Goal: Navigation & Orientation: Find specific page/section

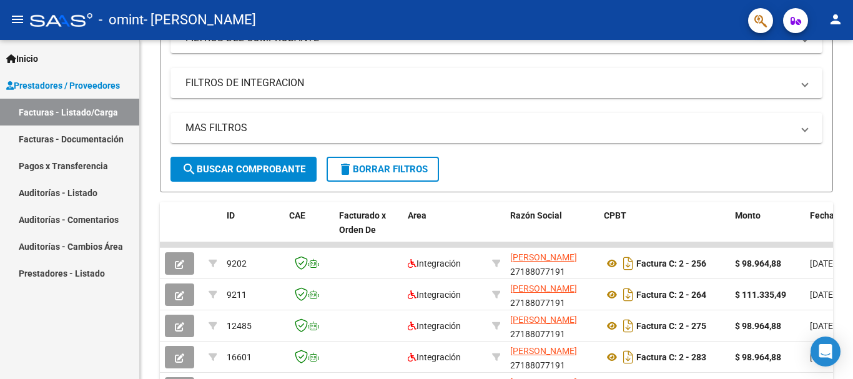
scroll to position [185, 0]
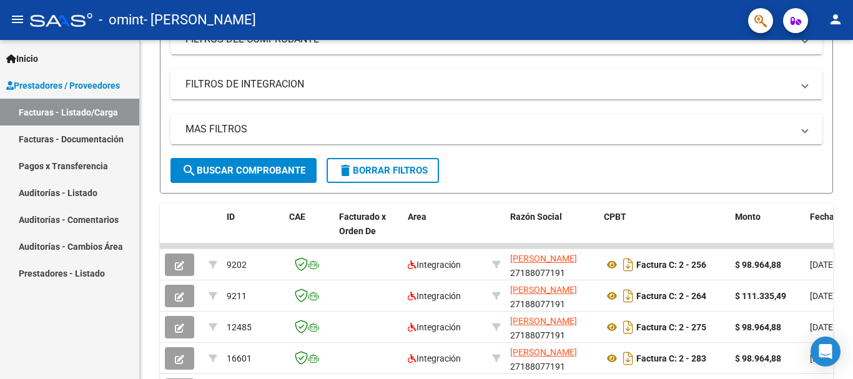
click at [846, 253] on div "Video tutorial PRESTADORES -> Listado de CPBTs Emitidos por Prestadores / Prove…" at bounding box center [498, 168] width 716 height 626
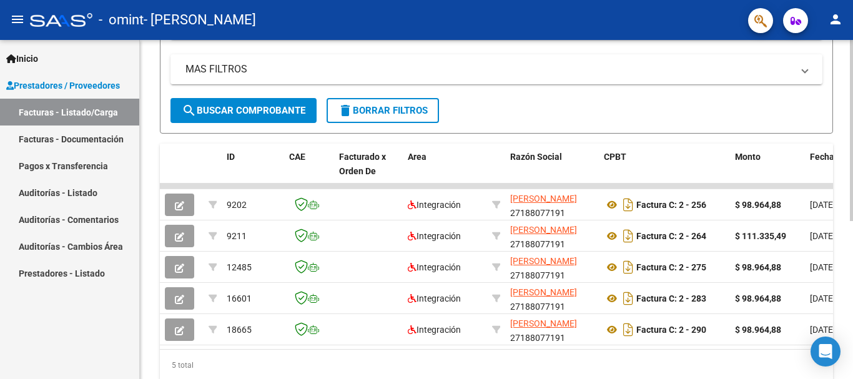
scroll to position [297, 0]
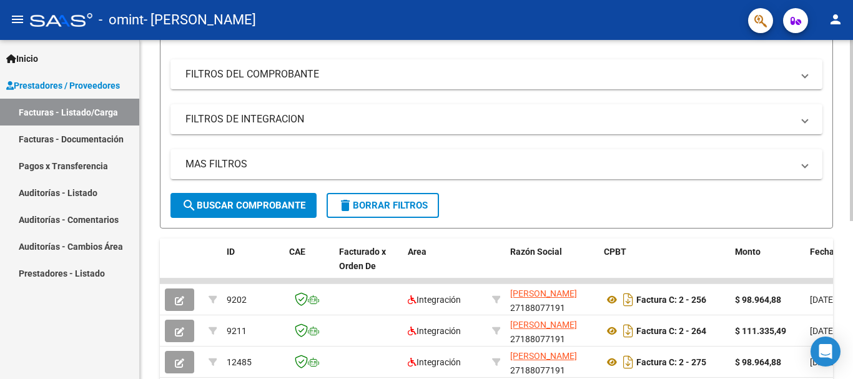
click at [848, 243] on div "Video tutorial PRESTADORES -> Listado de CPBTs Emitidos por Prestadores / Prove…" at bounding box center [498, 203] width 716 height 626
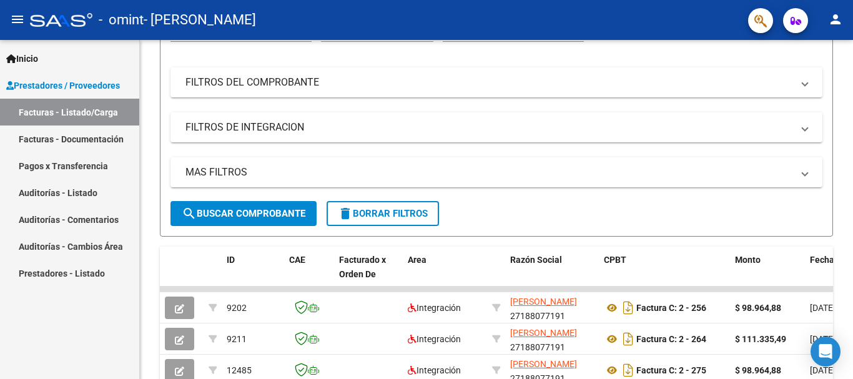
click at [91, 141] on link "Facturas - Documentación" at bounding box center [69, 139] width 139 height 27
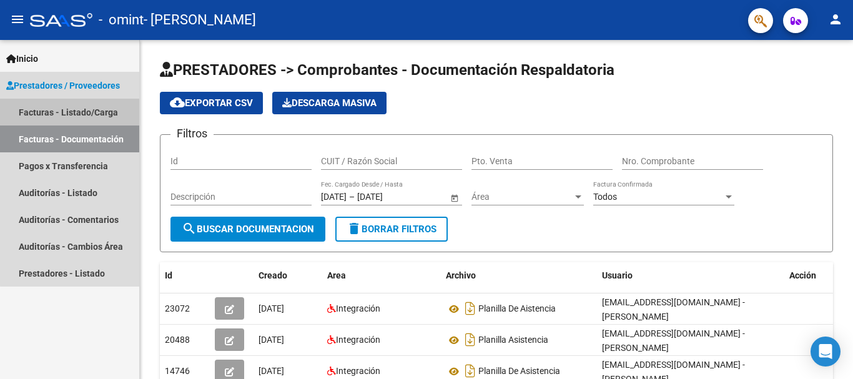
click at [78, 109] on link "Facturas - Listado/Carga" at bounding box center [69, 112] width 139 height 27
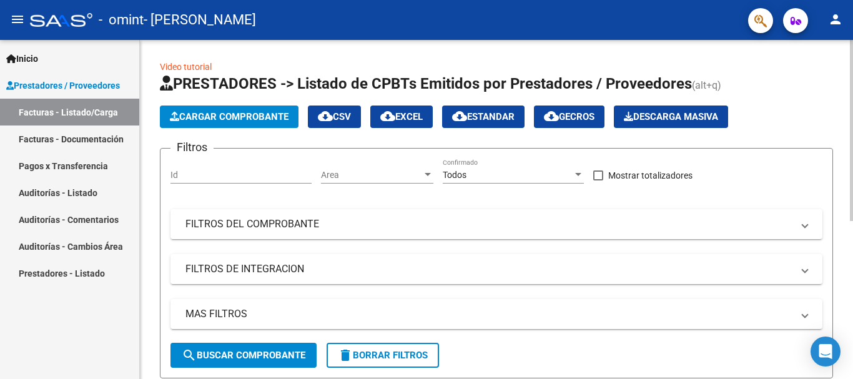
click at [851, 221] on div at bounding box center [851, 130] width 3 height 181
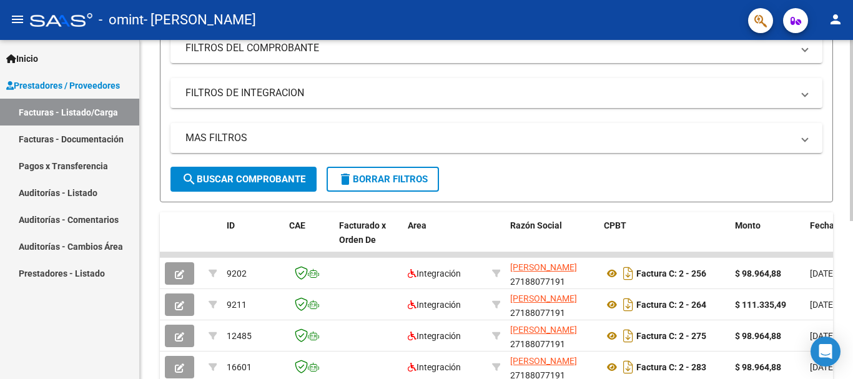
scroll to position [172, 0]
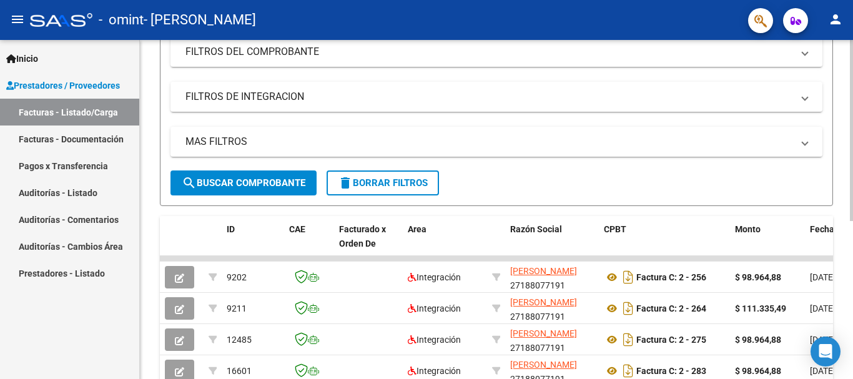
click at [852, 244] on div at bounding box center [851, 225] width 3 height 181
click at [57, 172] on link "Pagos x Transferencia" at bounding box center [69, 165] width 139 height 27
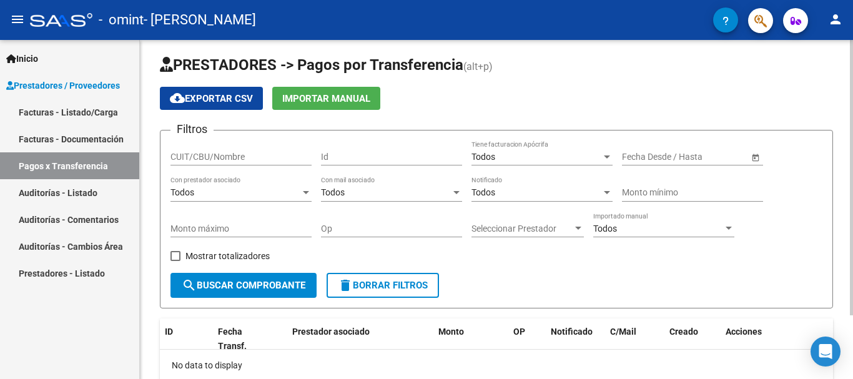
click at [852, 214] on div at bounding box center [851, 181] width 3 height 275
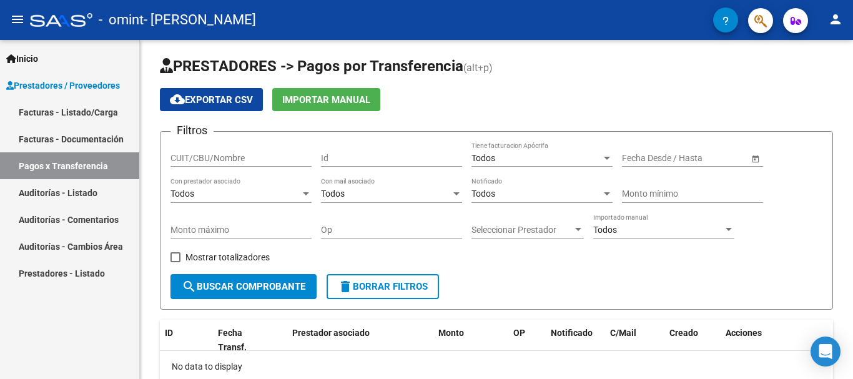
click at [57, 190] on link "Auditorías - Listado" at bounding box center [69, 192] width 139 height 27
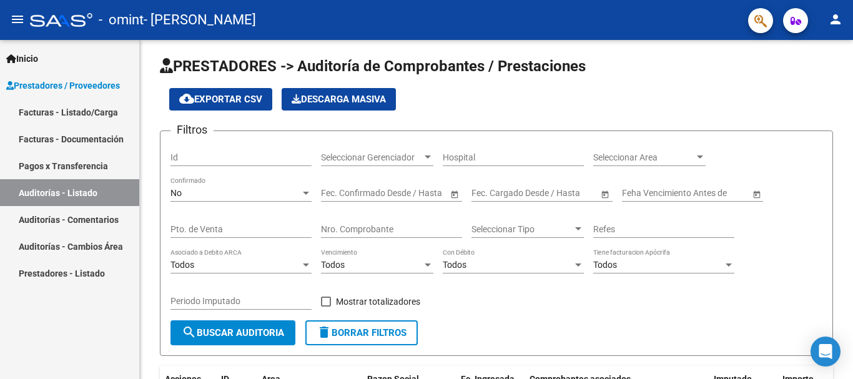
click at [61, 117] on link "Facturas - Listado/Carga" at bounding box center [69, 112] width 139 height 27
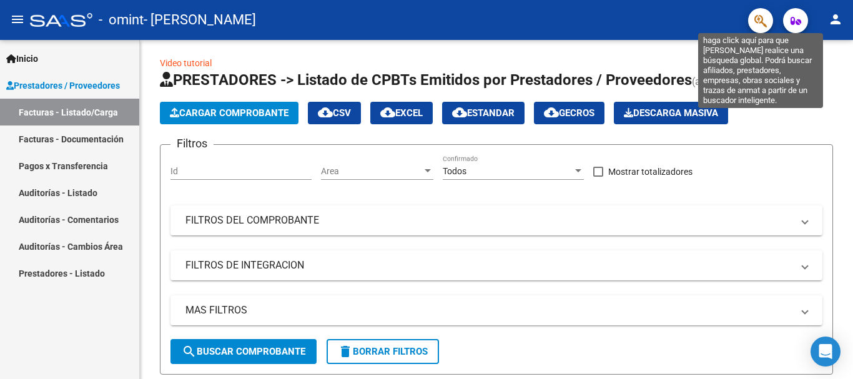
click at [760, 20] on icon "button" at bounding box center [760, 21] width 12 height 14
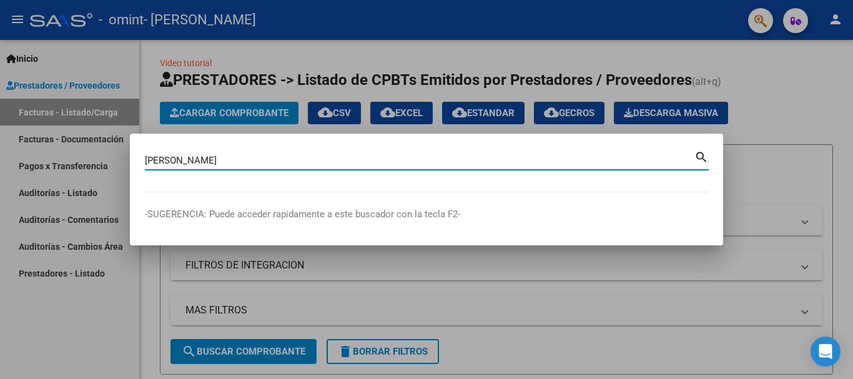
click at [699, 159] on mat-icon "search" at bounding box center [701, 156] width 14 height 15
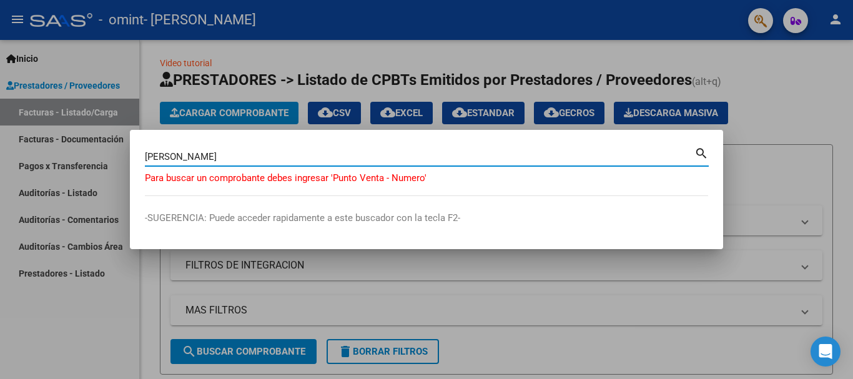
drag, startPoint x: 270, startPoint y: 159, endPoint x: 145, endPoint y: 159, distance: 125.5
click at [145, 159] on input "[PERSON_NAME]" at bounding box center [420, 156] width 550 height 11
type input "[PERSON_NAME]"
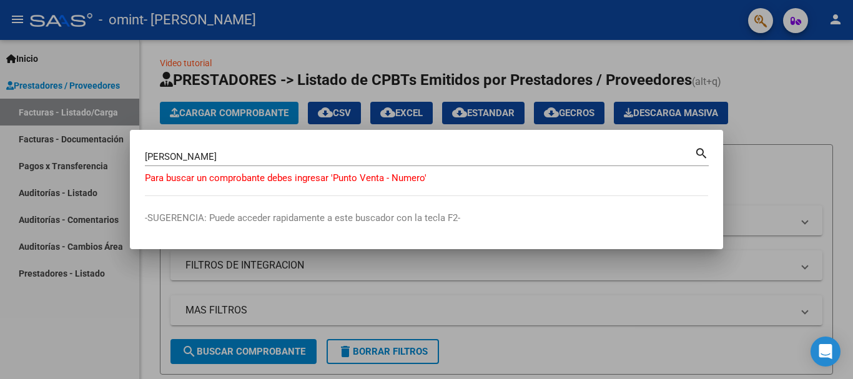
click at [699, 151] on mat-icon "search" at bounding box center [701, 152] width 14 height 15
click at [803, 91] on div at bounding box center [426, 189] width 853 height 379
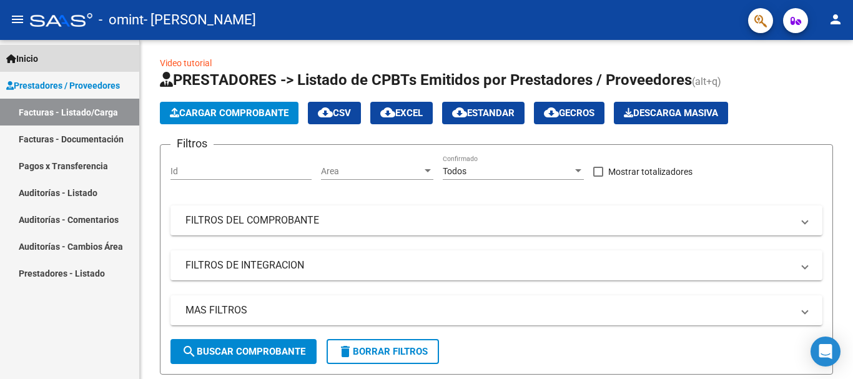
click at [27, 55] on span "Inicio" at bounding box center [22, 59] width 32 height 14
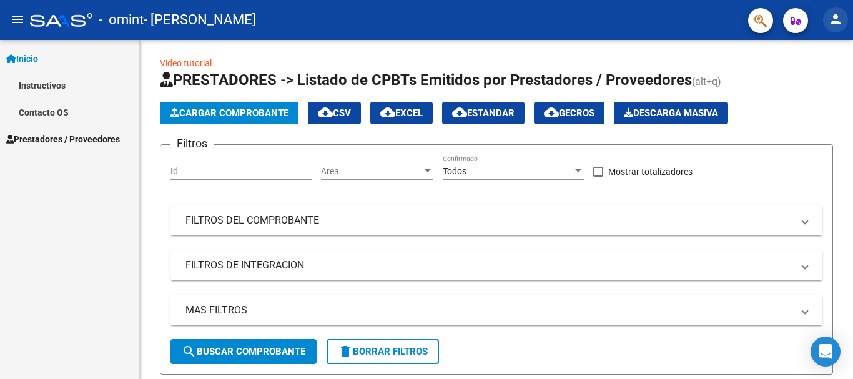
click at [838, 19] on mat-icon "person" at bounding box center [835, 19] width 15 height 15
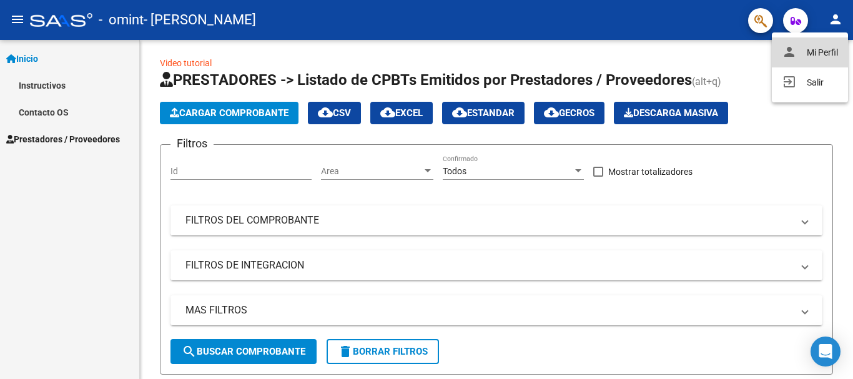
click at [803, 50] on button "person Mi Perfil" at bounding box center [810, 52] width 76 height 30
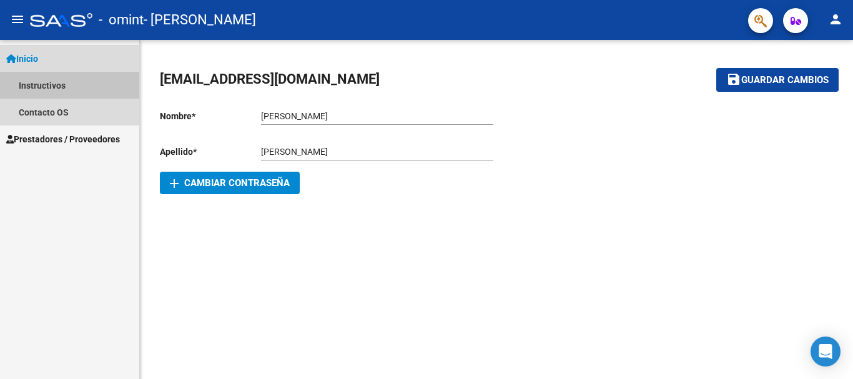
click at [35, 89] on link "Instructivos" at bounding box center [69, 85] width 139 height 27
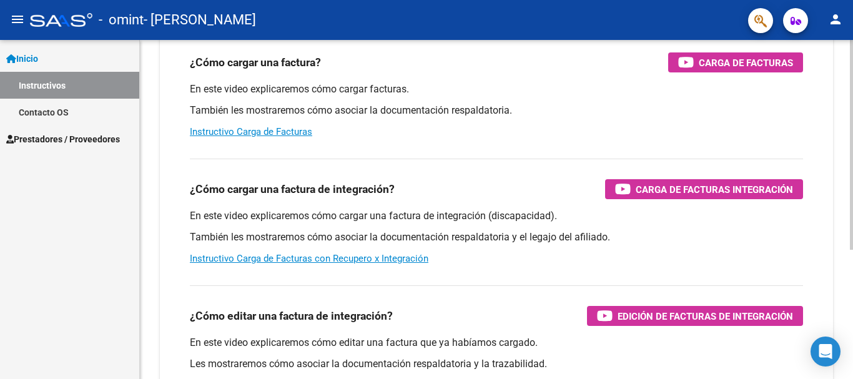
scroll to position [209, 0]
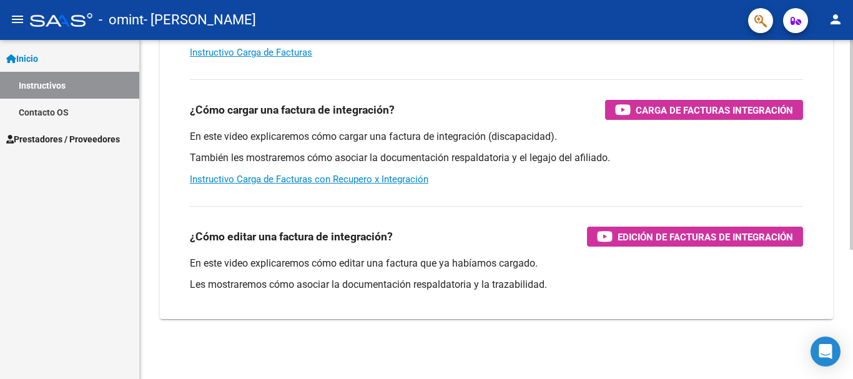
click at [842, 305] on div "Instructivos y Video Tutoriales SAAS Centro de Ayuda - Administración de O.S. C…" at bounding box center [498, 105] width 716 height 548
